Goal: Task Accomplishment & Management: Complete application form

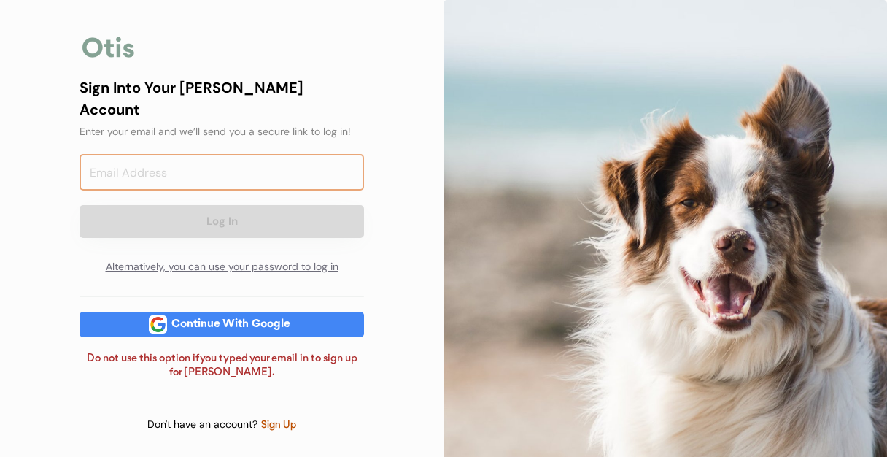
click at [175, 163] on input "email" at bounding box center [222, 172] width 285 height 36
type input "marthagallo2010@gmail.com"
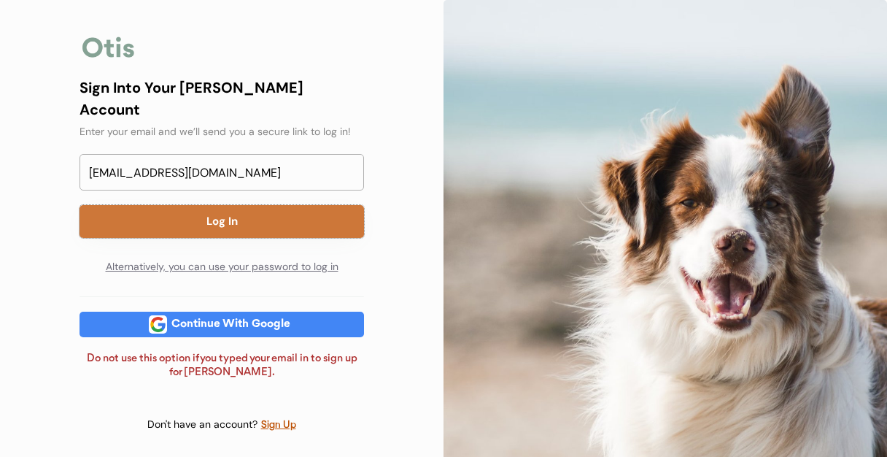
click at [153, 207] on button "Log In" at bounding box center [222, 221] width 285 height 33
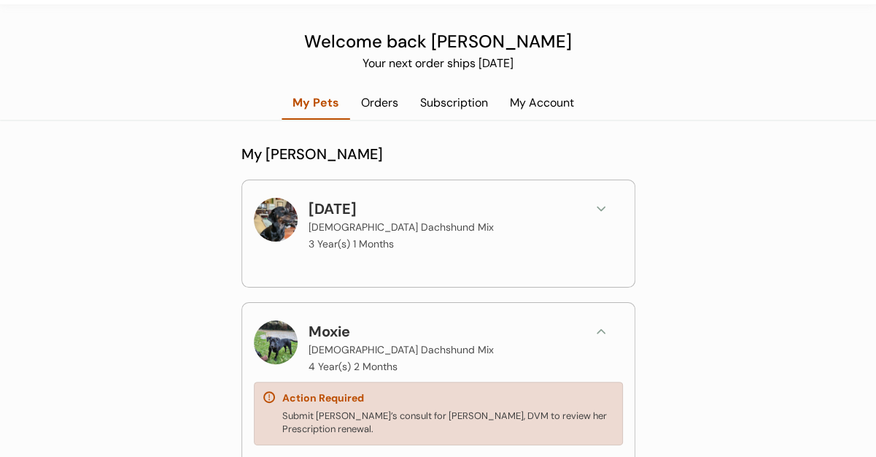
scroll to position [73, 0]
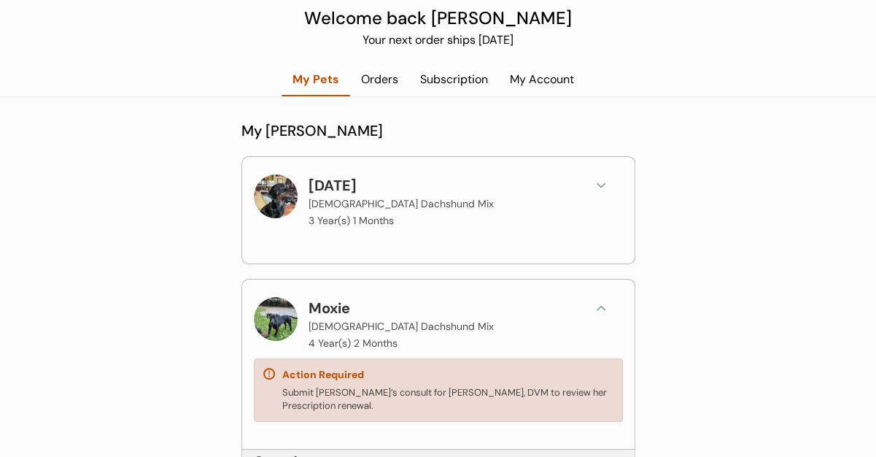
click at [355, 377] on div "Action Required" at bounding box center [323, 375] width 82 height 15
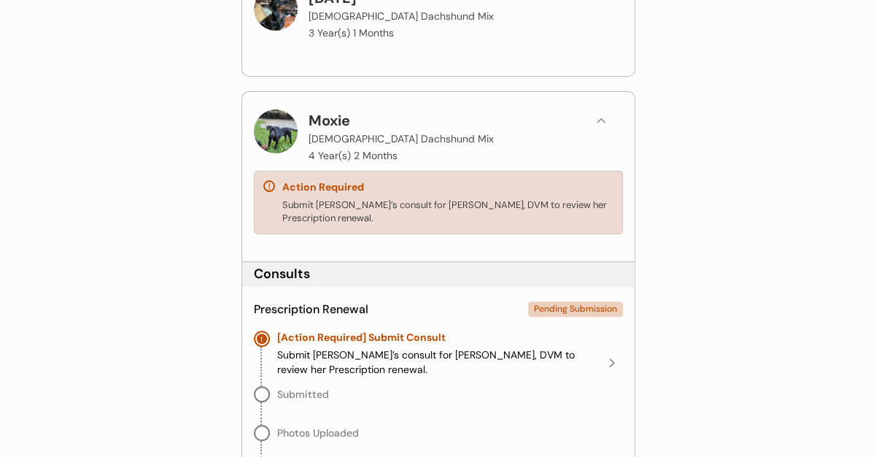
scroll to position [292, 0]
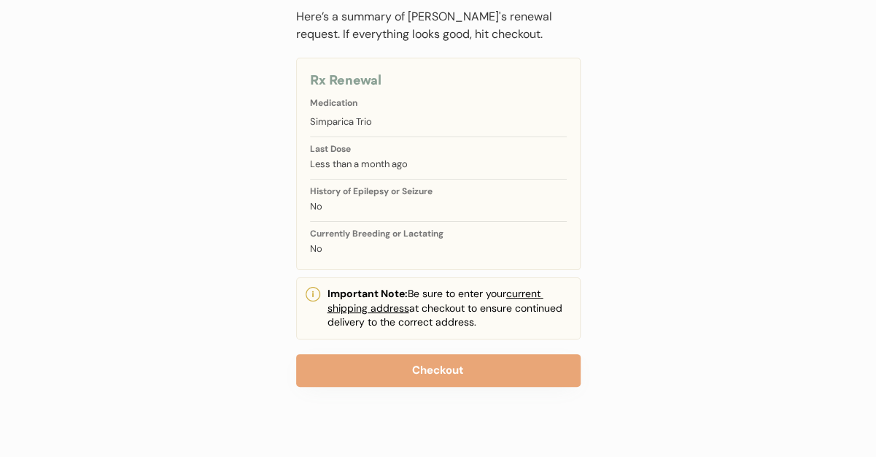
scroll to position [116, 0]
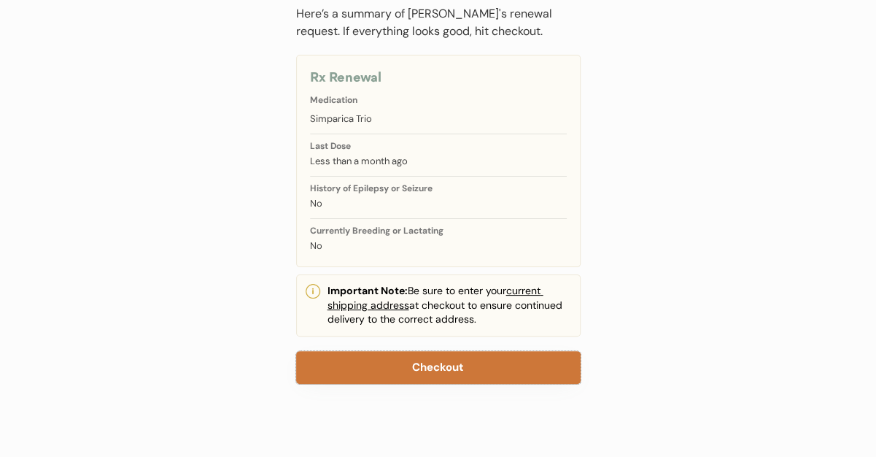
click at [395, 360] on button "Checkout" at bounding box center [438, 367] width 285 height 33
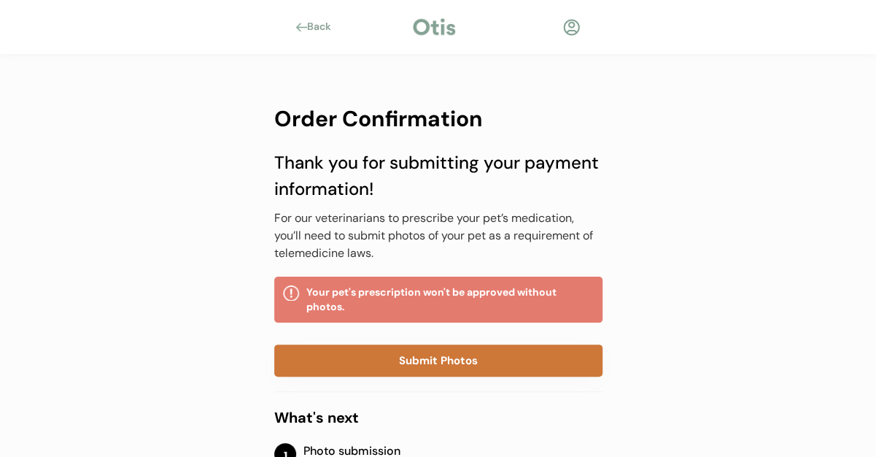
click at [480, 355] on button "Submit Photos" at bounding box center [438, 360] width 328 height 32
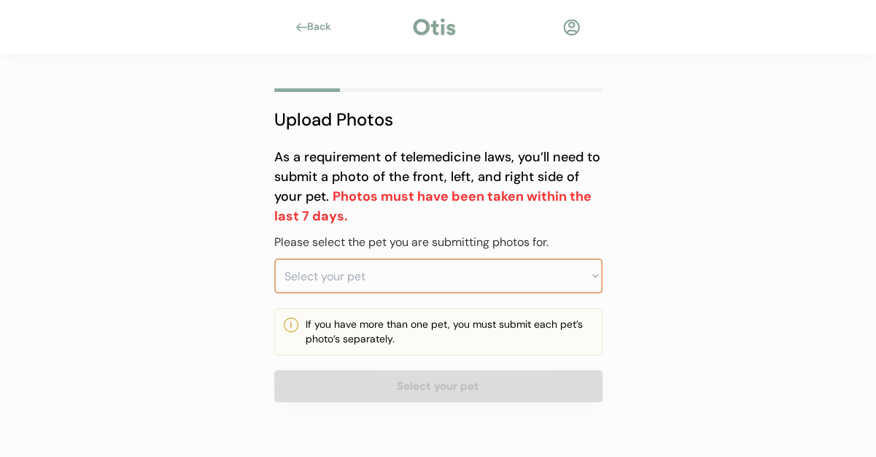
click at [586, 278] on select "Select your pet" at bounding box center [438, 275] width 328 height 35
click at [385, 268] on select "Select your pet" at bounding box center [438, 275] width 328 height 35
click at [590, 271] on select "Select your pet" at bounding box center [438, 275] width 328 height 35
click at [304, 266] on select "Select your pet" at bounding box center [438, 275] width 328 height 35
click at [347, 281] on select "Select your pet" at bounding box center [438, 275] width 328 height 35
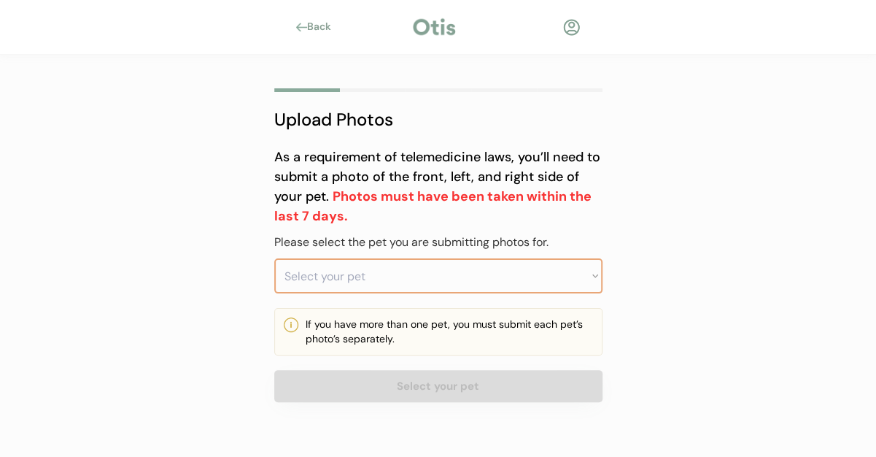
click at [365, 341] on div "If you have more than one pet, you must submit each pet’s photo’s separately." at bounding box center [450, 331] width 288 height 28
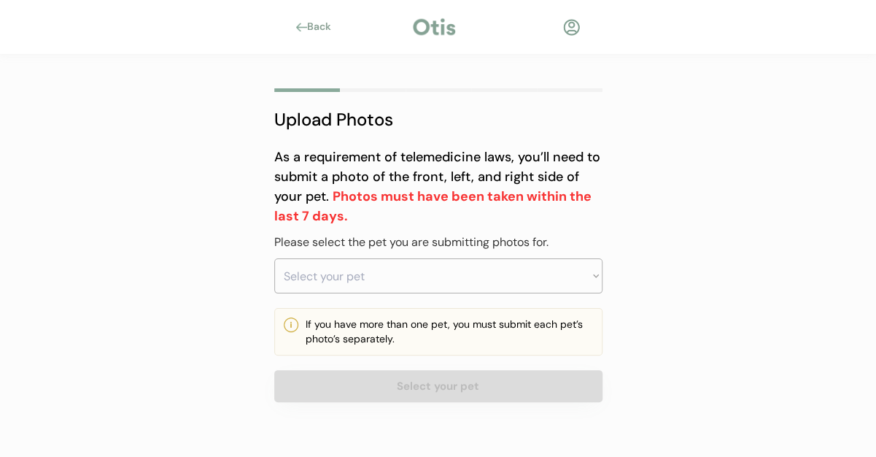
click at [290, 328] on div at bounding box center [291, 324] width 15 height 15
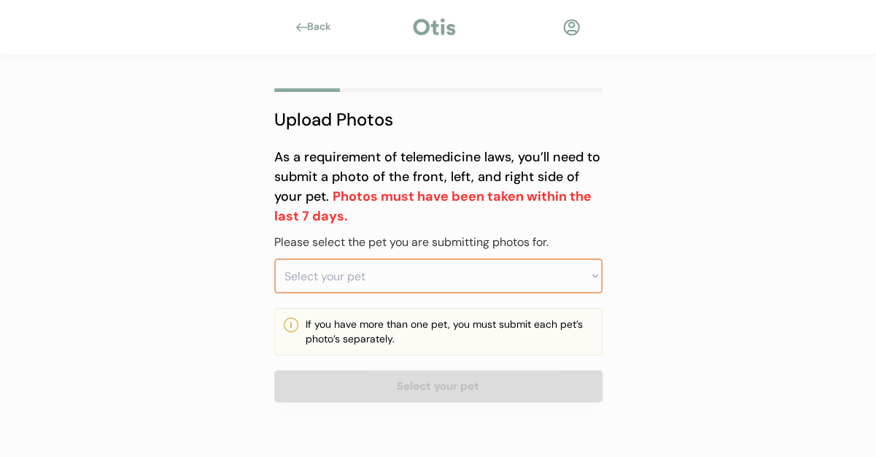
click at [329, 263] on select "Select your pet Moxie" at bounding box center [438, 275] width 328 height 35
select select ""1348695171700984260__LOOKUP__1727550291392x576969047463690200""
click at [274, 258] on select "Select your pet Moxie" at bounding box center [438, 275] width 328 height 35
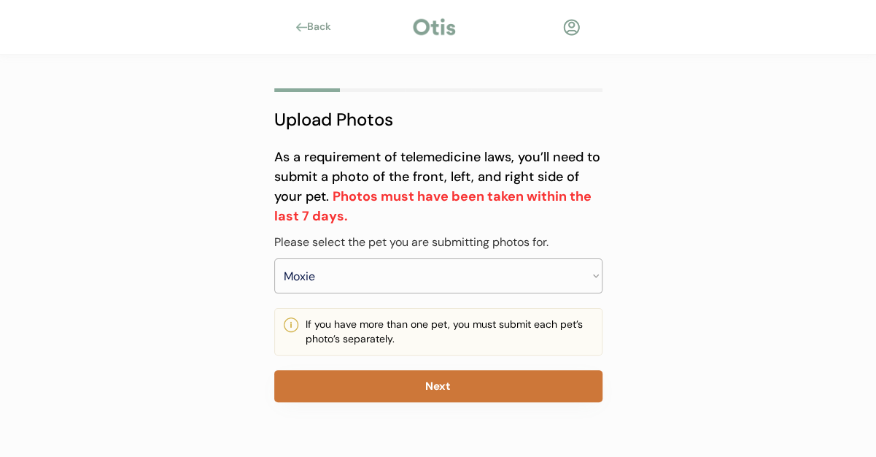
click at [454, 389] on button "Next" at bounding box center [438, 386] width 328 height 32
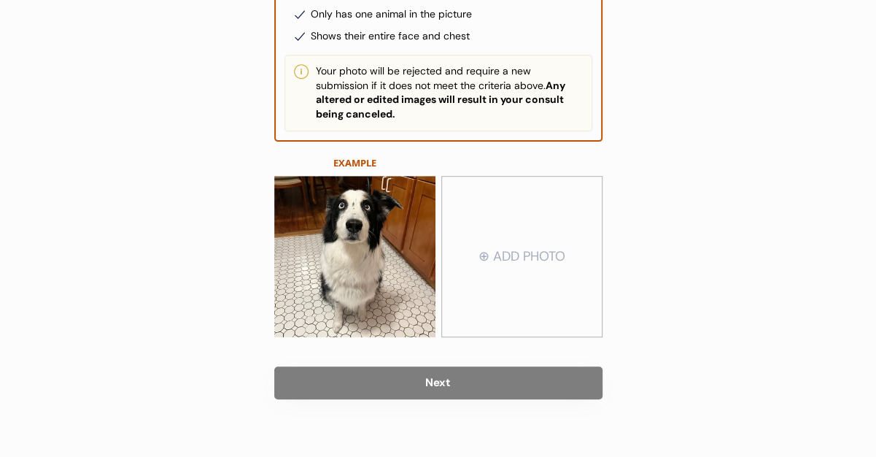
scroll to position [339, 0]
